Goal: Task Accomplishment & Management: Use online tool/utility

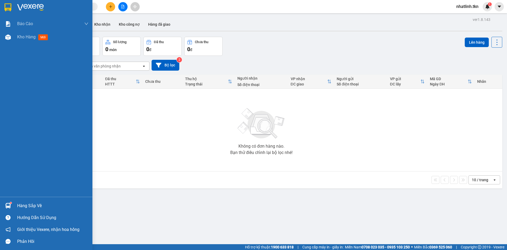
click at [10, 206] on img at bounding box center [8, 206] width 6 height 6
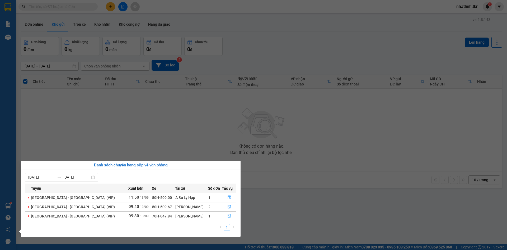
click at [230, 218] on button "button" at bounding box center [229, 215] width 14 height 8
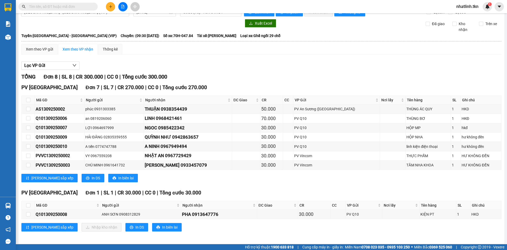
scroll to position [13, 0]
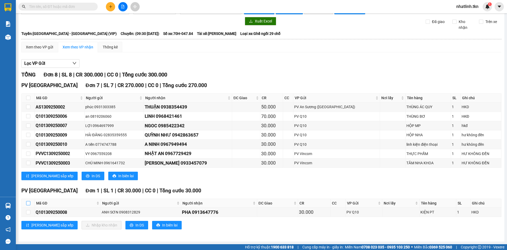
click at [29, 202] on input "checkbox" at bounding box center [28, 203] width 4 height 4
checkbox input "true"
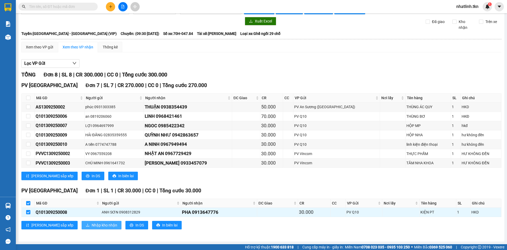
click at [92, 223] on span "Nhập kho nhận" at bounding box center [105, 225] width 26 height 6
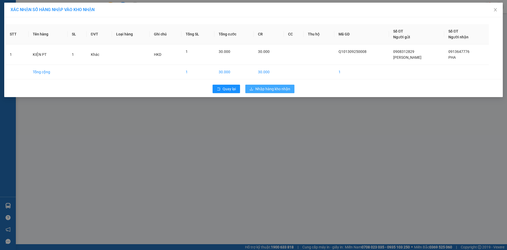
click at [266, 91] on span "Nhập hàng kho nhận" at bounding box center [272, 89] width 35 height 6
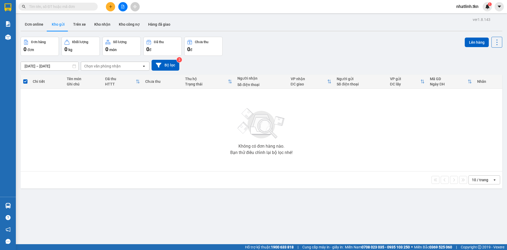
drag, startPoint x: 107, startPoint y: 25, endPoint x: 112, endPoint y: 32, distance: 9.4
click at [110, 28] on button "Kho nhận" at bounding box center [102, 24] width 25 height 13
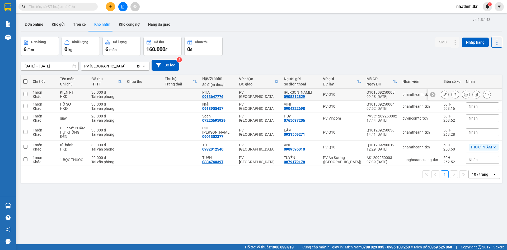
click at [107, 95] on div "Tại văn phòng" at bounding box center [106, 96] width 30 height 4
checkbox input "true"
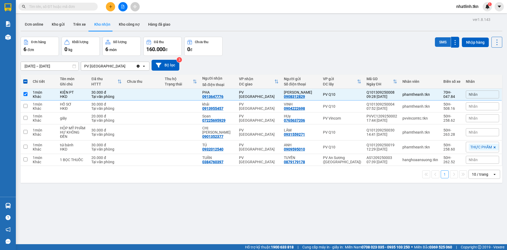
click at [435, 44] on button "SMS" at bounding box center [443, 42] width 16 height 10
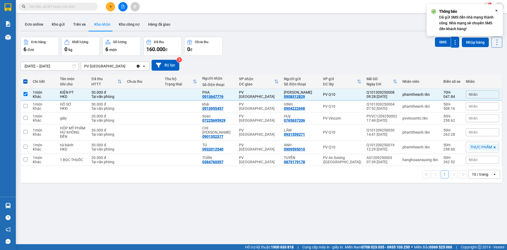
click at [256, 47] on div "Đơn hàng 6 đơn Khối lượng 0 kg Số lượng 6 món Đã thu 160.000 đ Chưa thu 0 đ SMS…" at bounding box center [262, 46] width 482 height 19
